Goal: Task Accomplishment & Management: Complete application form

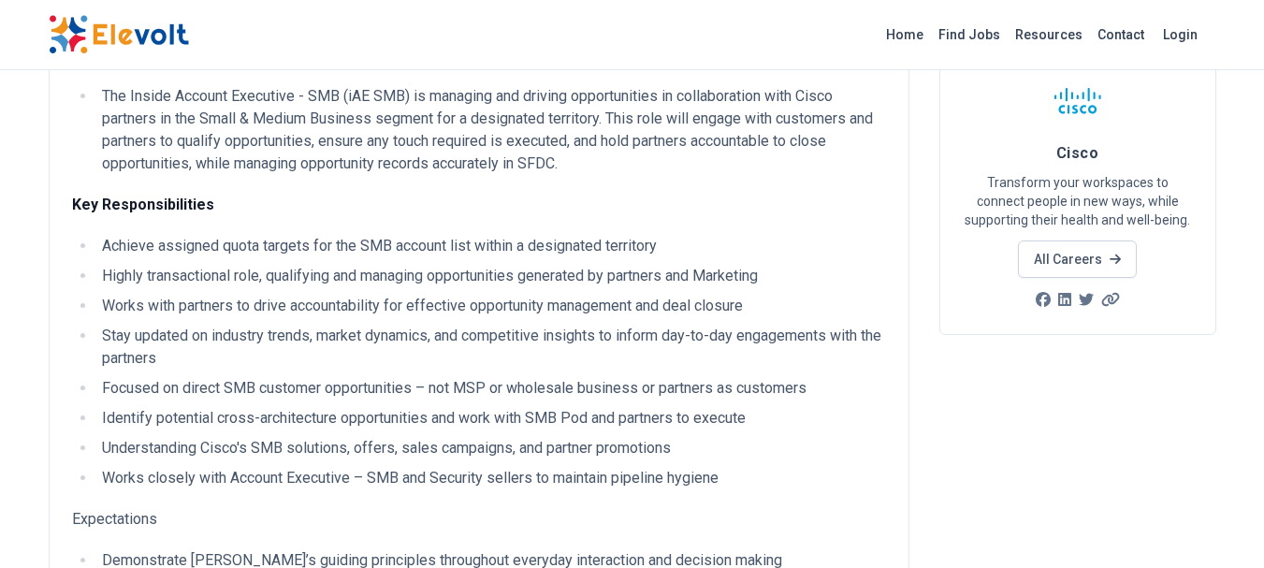
scroll to position [116, 0]
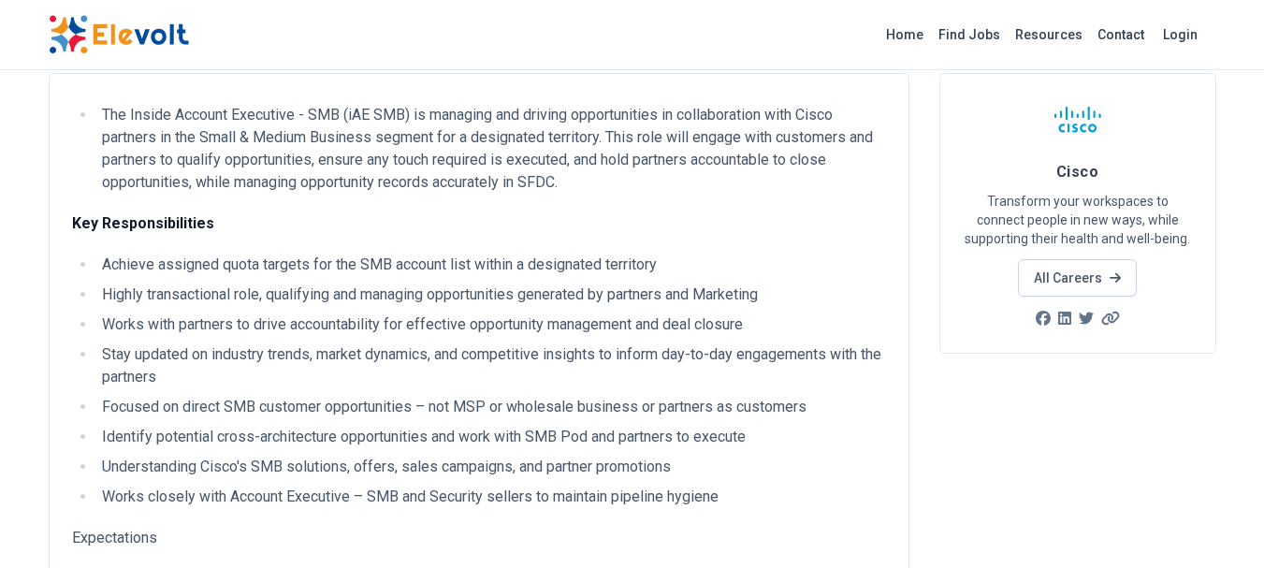
click at [1092, 287] on link "All Careers" at bounding box center [1077, 277] width 119 height 37
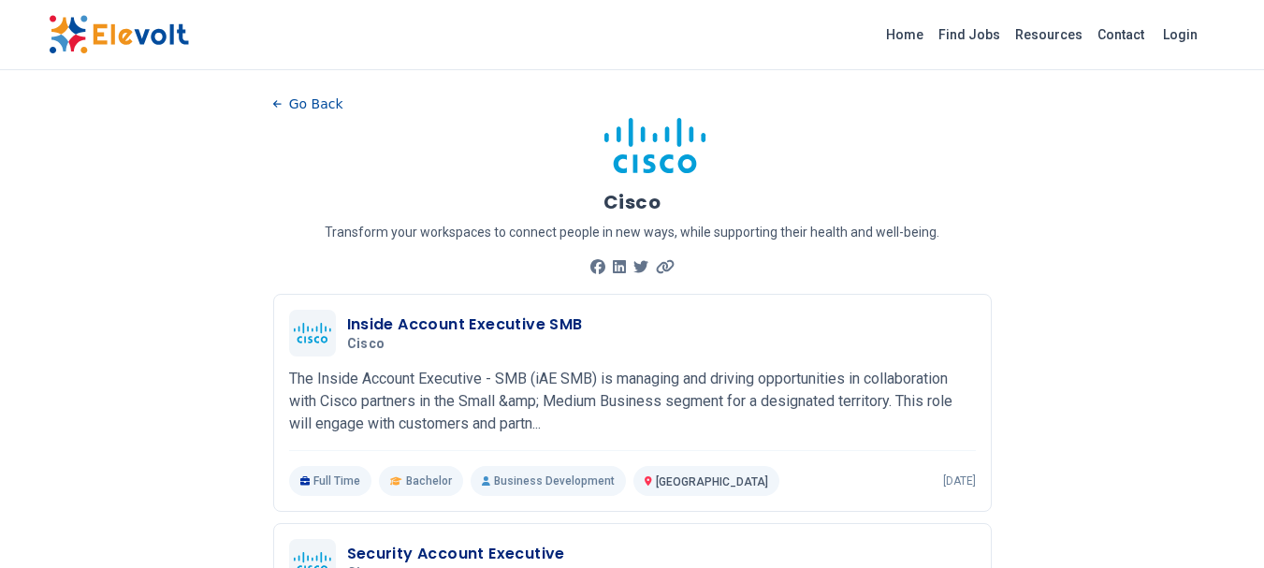
click at [379, 324] on h3 "Inside Account Executive SMB" at bounding box center [465, 324] width 236 height 22
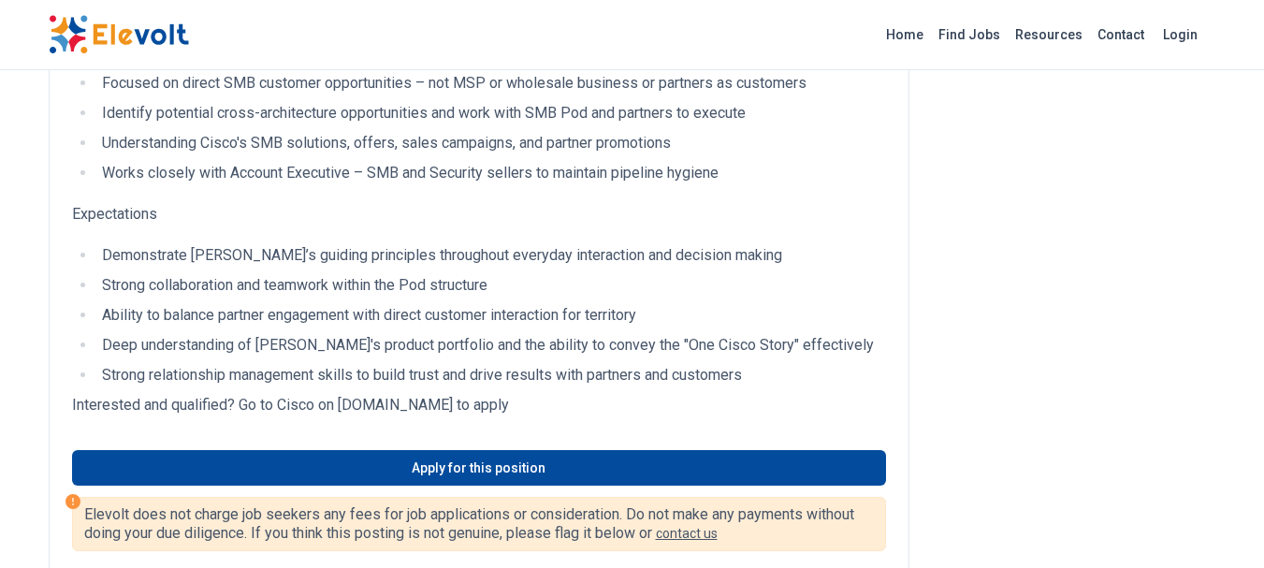
scroll to position [460, 0]
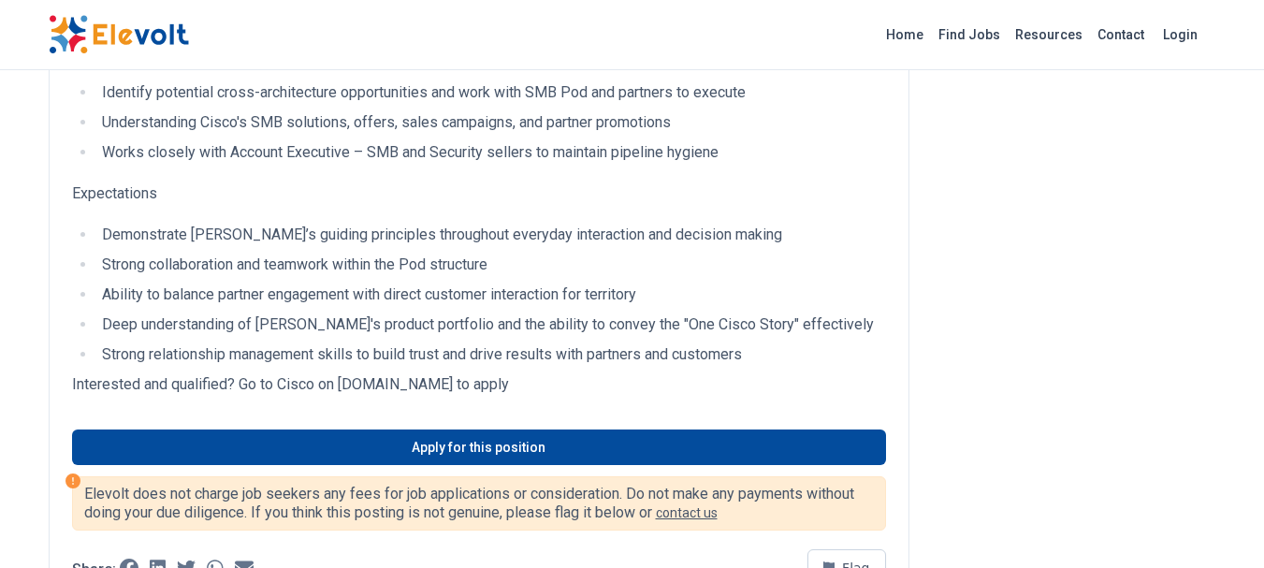
click at [680, 445] on link "Apply for this position" at bounding box center [479, 447] width 814 height 36
click at [431, 438] on link "Apply for this position" at bounding box center [479, 447] width 814 height 36
